Goal: Communication & Community: Answer question/provide support

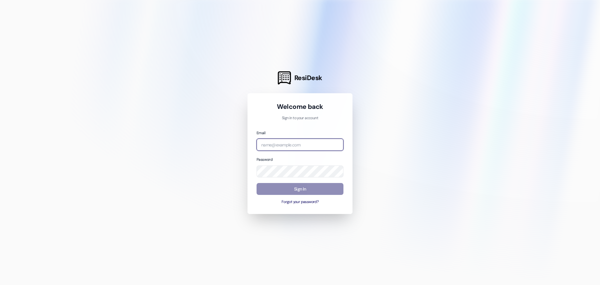
type input "[EMAIL_ADDRESS][DOMAIN_NAME]"
click at [293, 189] on button "Sign In" at bounding box center [299, 189] width 87 height 12
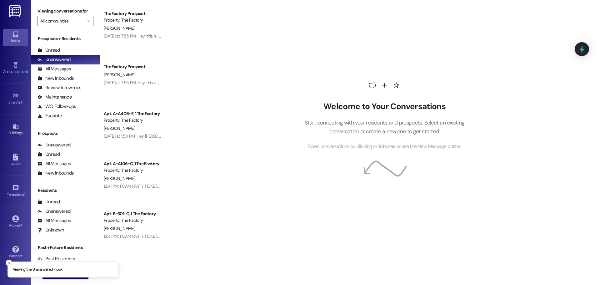
drag, startPoint x: 6, startPoint y: 263, endPoint x: 10, endPoint y: 263, distance: 3.4
click at [6, 263] on button "Close toast" at bounding box center [9, 262] width 6 height 6
click at [50, 274] on icon "" at bounding box center [51, 273] width 5 height 5
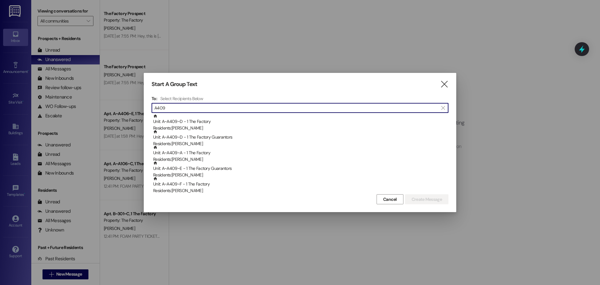
scroll to position [94, 0]
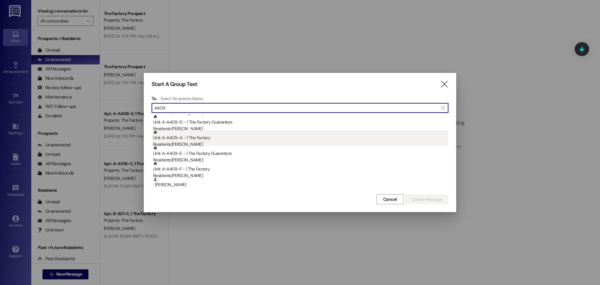
type input "A409"
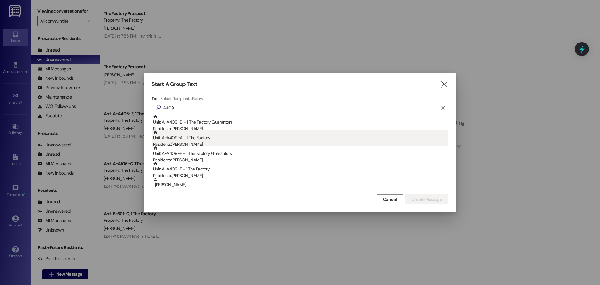
click at [196, 143] on div "Residents: [PERSON_NAME]" at bounding box center [300, 144] width 295 height 7
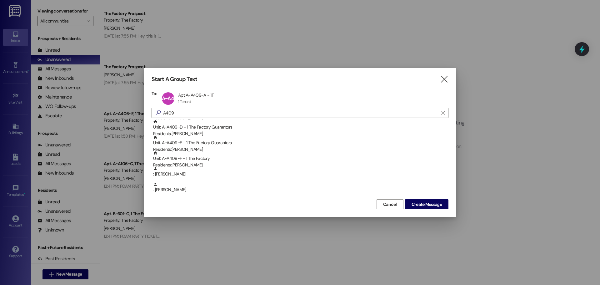
scroll to position [62, 0]
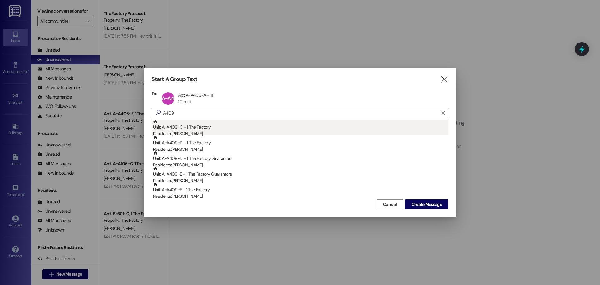
click at [192, 130] on div "Residents: [PERSON_NAME]" at bounding box center [300, 133] width 295 height 7
click at [199, 130] on div "Unit: A~A409~D - 1 The Factory Residents: [PERSON_NAME]" at bounding box center [300, 128] width 295 height 18
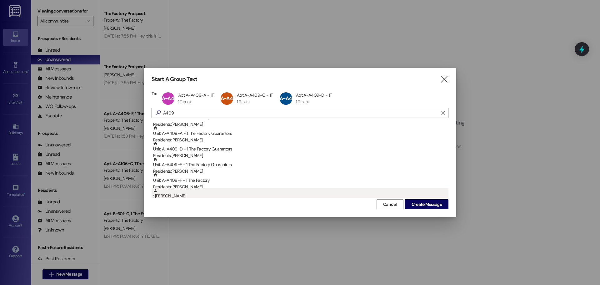
scroll to position [31, 0]
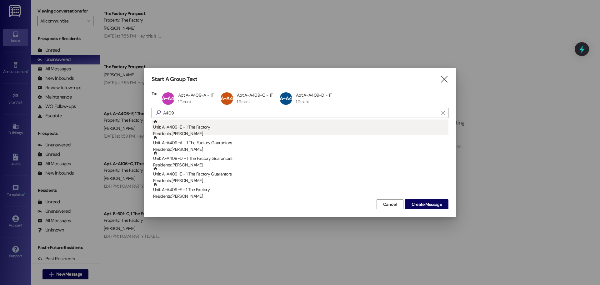
click at [191, 131] on div "Residents: [PERSON_NAME]" at bounding box center [300, 133] width 295 height 7
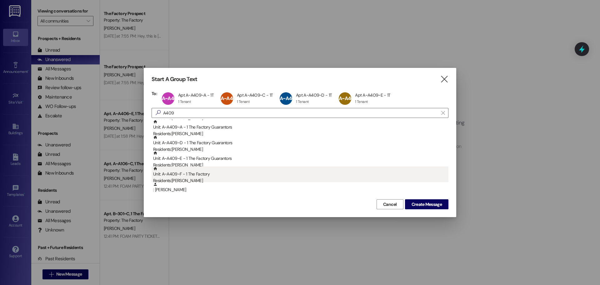
click at [192, 176] on div "Unit: A~A409~F - 1 The Factory Residents: [PERSON_NAME]" at bounding box center [300, 175] width 295 height 18
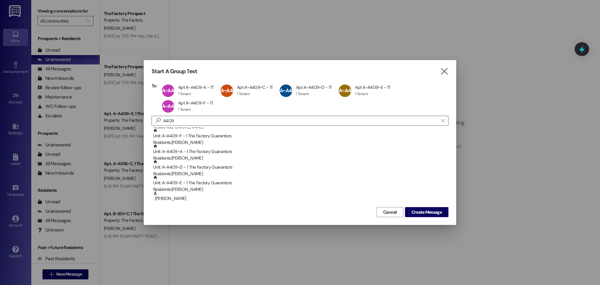
scroll to position [0, 0]
click at [417, 212] on span "Create Message" at bounding box center [426, 212] width 30 height 7
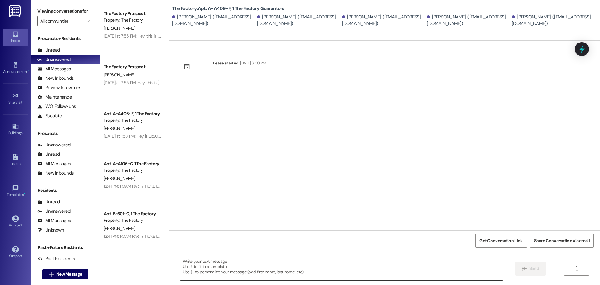
click at [212, 266] on textarea at bounding box center [341, 267] width 322 height 23
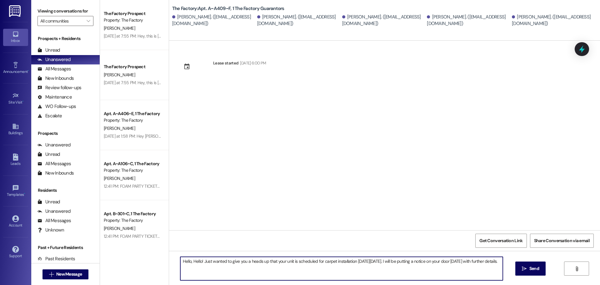
drag, startPoint x: 382, startPoint y: 258, endPoint x: 386, endPoint y: 258, distance: 3.8
click at [381, 258] on textarea "Hello, Hello! Just wanted to give you a heads up that your unit is scheduled fo…" at bounding box center [341, 267] width 322 height 23
click at [207, 266] on textarea "Hello, Hello! Just wanted to give you a heads up that your unit is scheduled fo…" at bounding box center [341, 267] width 322 height 23
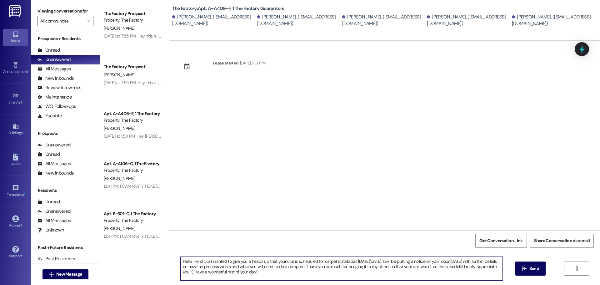
click at [199, 261] on textarea "Hello, Hello! Just wanted to give you a heads up that your unit is scheduled fo…" at bounding box center [341, 267] width 322 height 23
click at [262, 261] on textarea "Hello, Hello! This is [PERSON_NAME] - The Property Mangaer at [GEOGRAPHIC_DATA]…" at bounding box center [341, 267] width 322 height 23
click at [456, 261] on textarea "Hello, Hello! This is [PERSON_NAME] - The Property Manager at [GEOGRAPHIC_DATA]…" at bounding box center [341, 267] width 322 height 23
drag, startPoint x: 372, startPoint y: 273, endPoint x: 176, endPoint y: 263, distance: 196.4
click at [180, 263] on textarea "Hello, Hello! This is [PERSON_NAME] - The Property Manager at [GEOGRAPHIC_DATA]…" at bounding box center [341, 267] width 322 height 23
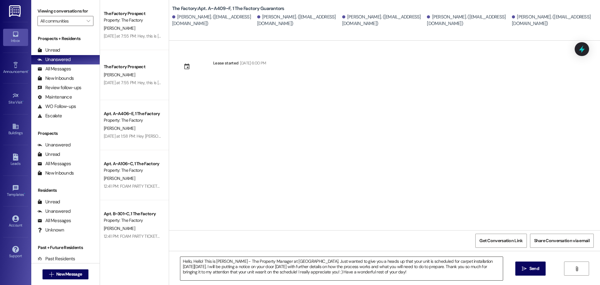
click at [374, 271] on textarea "Hello, Hello! This is [PERSON_NAME] - The Property Manager at [GEOGRAPHIC_DATA]…" at bounding box center [341, 267] width 322 height 23
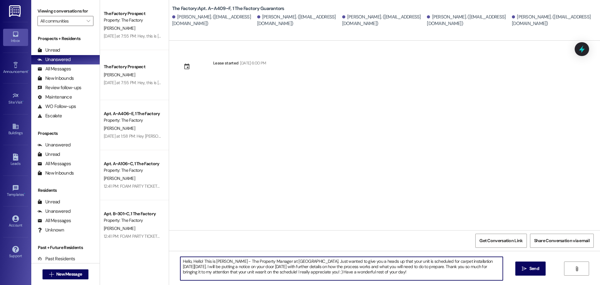
drag, startPoint x: 364, startPoint y: 272, endPoint x: 165, endPoint y: 259, distance: 199.7
click at [169, 259] on div "Hello, Hello! This is [PERSON_NAME] - The Property Manager at [GEOGRAPHIC_DATA]…" at bounding box center [384, 273] width 431 height 47
paste textarea "i! This is [PERSON_NAME], the Property Manager at The Factory 😊 Just a heads up…"
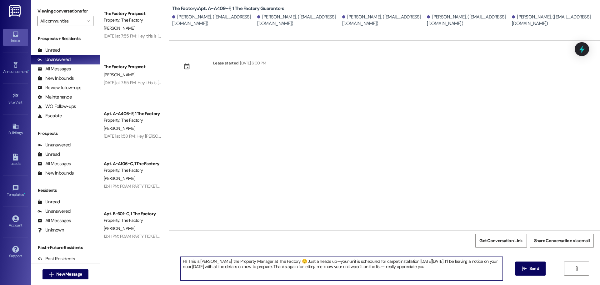
click at [318, 260] on textarea "Hi! This is [PERSON_NAME], the Property Manager at The Factory 😊 Just a heads u…" at bounding box center [341, 267] width 322 height 23
click at [378, 265] on textarea "Hi! This is [PERSON_NAME], the Property Manager at The Factory 😊 Just a heads u…" at bounding box center [341, 267] width 322 height 23
click at [285, 267] on textarea "Hi! This is [PERSON_NAME], the Property Manager at The Factory 😊 Just a heads u…" at bounding box center [341, 267] width 322 height 23
click at [435, 268] on textarea "Hi! This is [PERSON_NAME], the Property Manager at The Factory 😊 Just a heads u…" at bounding box center [341, 267] width 322 height 23
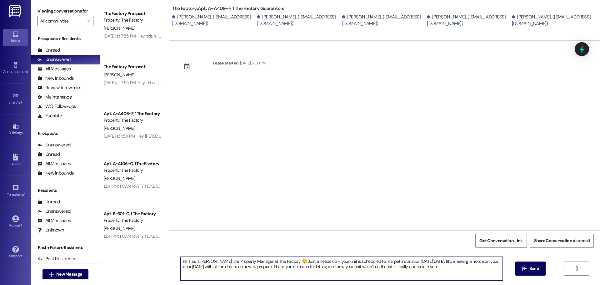
click at [279, 260] on textarea "Hi! This is [PERSON_NAME], the Property Manager at The Factory 😊 Just a heads u…" at bounding box center [341, 267] width 322 height 23
type textarea "Hi! This is [PERSON_NAME], the Property Manager at [GEOGRAPHIC_DATA]. 😊 Just a …"
click at [522, 266] on icon "" at bounding box center [524, 268] width 5 height 5
